Goal: Task Accomplishment & Management: Manage account settings

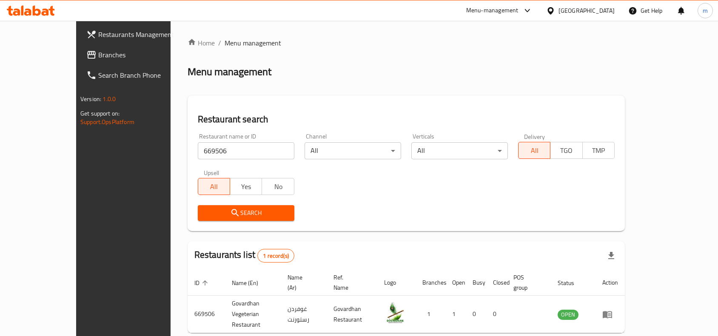
scroll to position [26, 0]
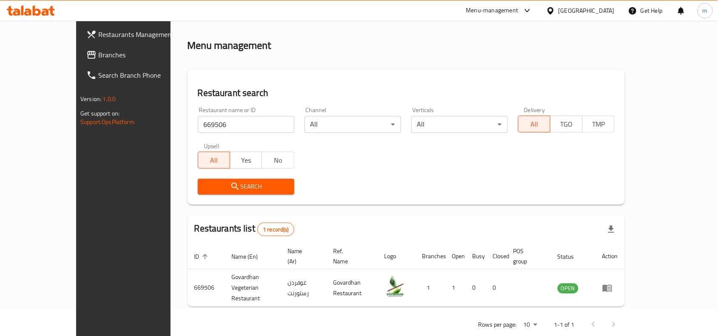
click at [601, 11] on div "[GEOGRAPHIC_DATA]" at bounding box center [586, 10] width 56 height 9
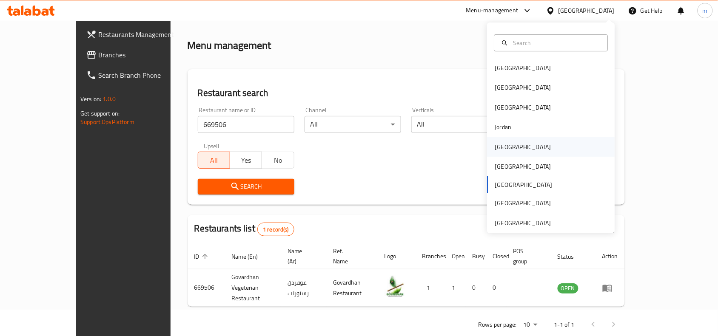
click at [495, 142] on div "[GEOGRAPHIC_DATA]" at bounding box center [523, 146] width 56 height 9
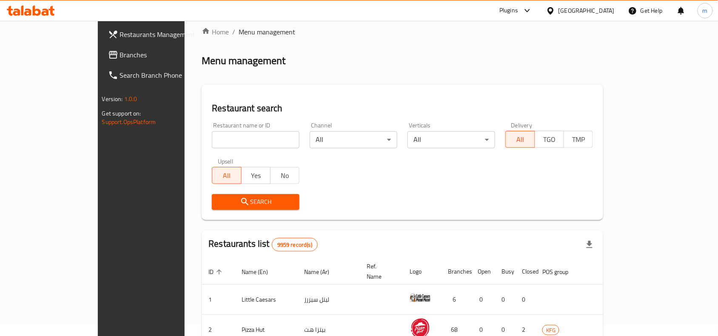
scroll to position [26, 0]
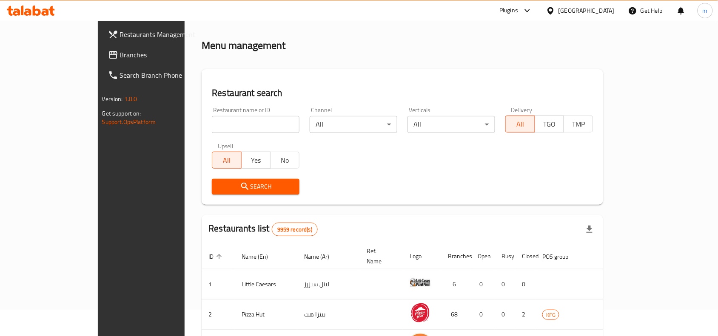
click at [539, 16] on div "Plugins" at bounding box center [515, 10] width 46 height 20
click at [532, 7] on div at bounding box center [525, 11] width 14 height 10
click at [488, 99] on div "Restaurant-Management" at bounding box center [484, 96] width 67 height 9
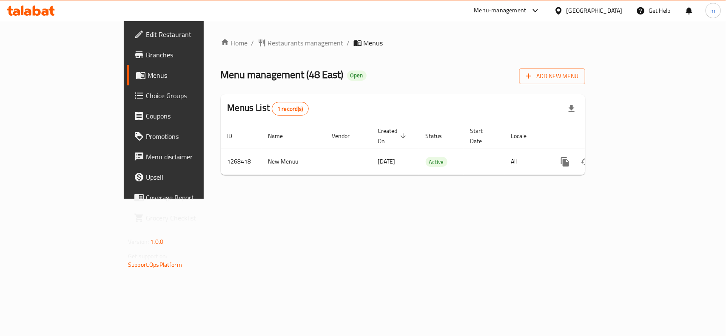
click at [561, 10] on icon at bounding box center [558, 10] width 6 height 7
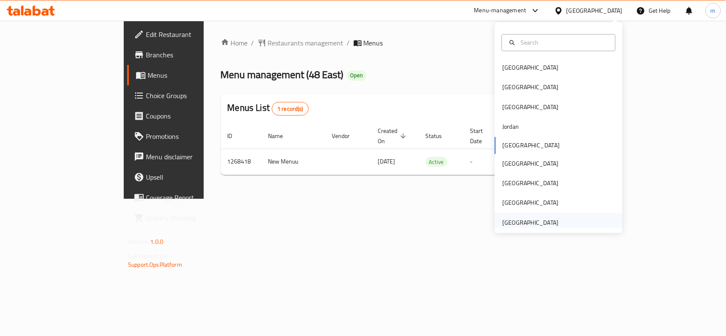
click at [526, 223] on div "[GEOGRAPHIC_DATA]" at bounding box center [530, 222] width 56 height 9
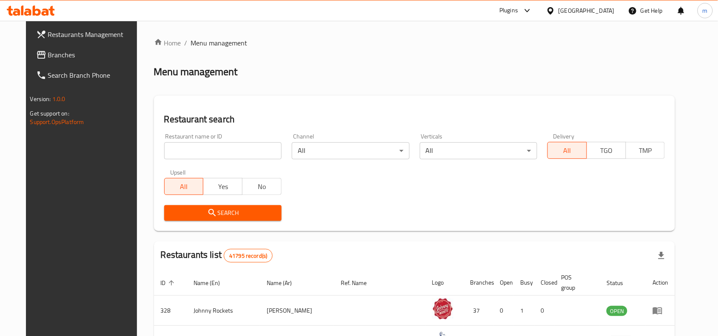
click at [515, 11] on div "Plugins" at bounding box center [508, 11] width 19 height 10
click at [432, 93] on div "Restaurant-Management" at bounding box center [446, 96] width 67 height 9
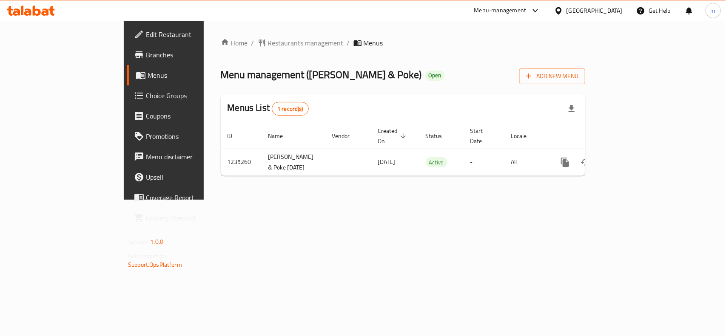
click at [146, 37] on span "Edit Restaurant" at bounding box center [192, 34] width 92 height 10
